Goal: Transaction & Acquisition: Purchase product/service

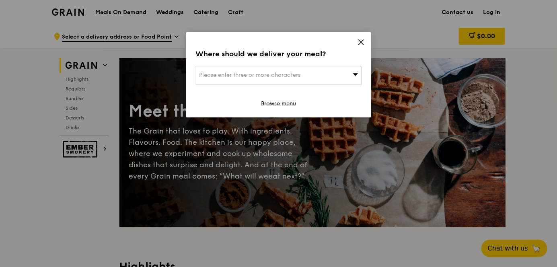
click at [303, 78] on div "Please enter three or more characters" at bounding box center [279, 75] width 166 height 18
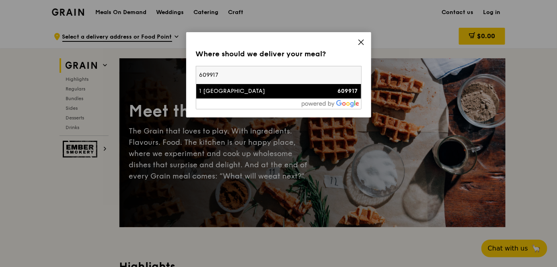
type input "609917"
click at [300, 96] on li "1 [GEOGRAPHIC_DATA] 609917" at bounding box center [278, 91] width 165 height 14
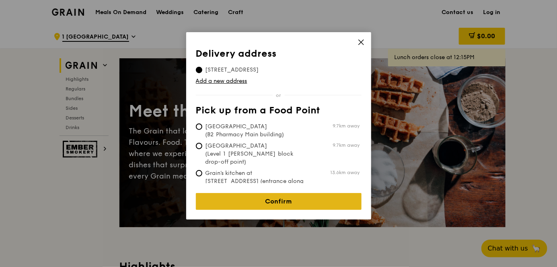
click at [264, 193] on link "Confirm" at bounding box center [279, 201] width 166 height 17
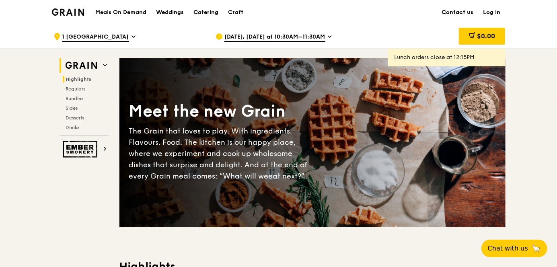
click at [89, 78] on span "Highlights" at bounding box center [79, 79] width 26 height 6
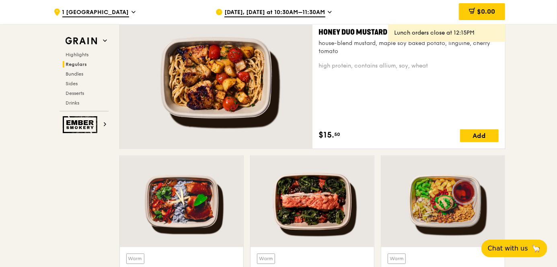
scroll to position [549, 0]
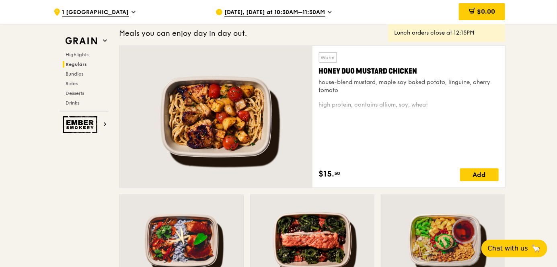
click at [340, 121] on div "Warm Honey Duo Mustard Chicken house-blend mustard, maple soy baked potato, lin…" at bounding box center [409, 116] width 180 height 129
drag, startPoint x: 317, startPoint y: 65, endPoint x: 430, endPoint y: 113, distance: 123.2
click at [430, 113] on div "Warm Honey Duo Mustard Chicken house-blend mustard, maple soy baked potato, lin…" at bounding box center [408, 117] width 193 height 142
copy div "Warm Honey Duo Mustard Chicken house-blend mustard, maple soy baked potato, lin…"
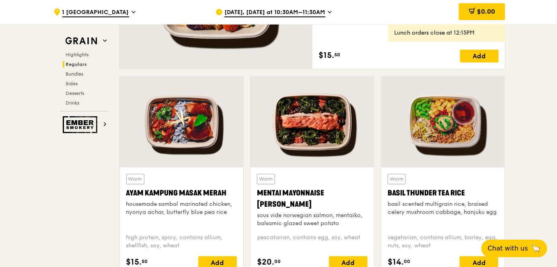
scroll to position [709, 0]
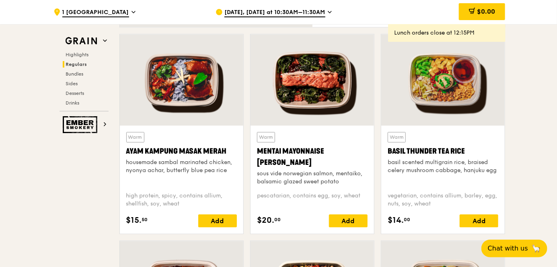
click at [146, 108] on div at bounding box center [181, 79] width 123 height 91
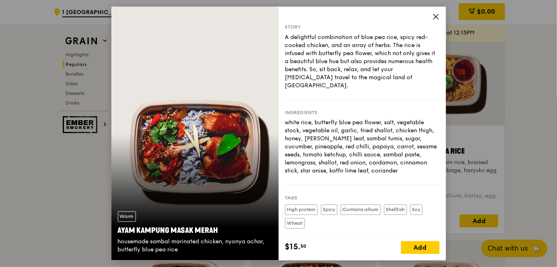
click at [435, 16] on icon at bounding box center [435, 16] width 5 height 5
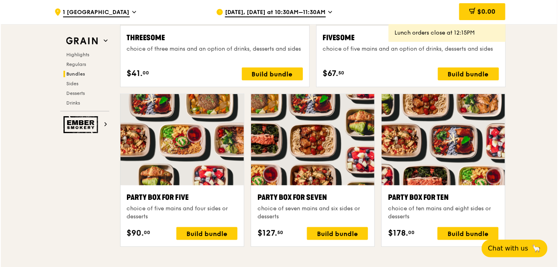
scroll to position [1554, 0]
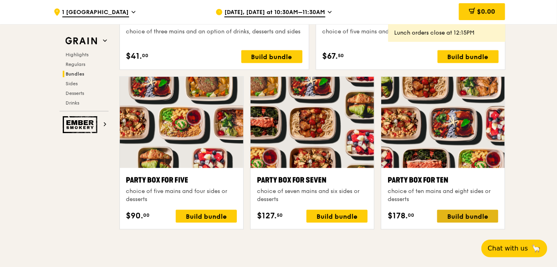
click at [460, 214] on div "Build bundle" at bounding box center [467, 216] width 61 height 13
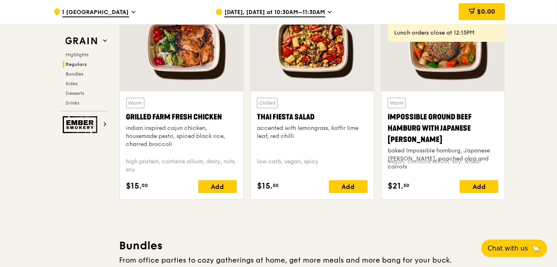
scroll to position [789, 0]
